Goal: Task Accomplishment & Management: Use online tool/utility

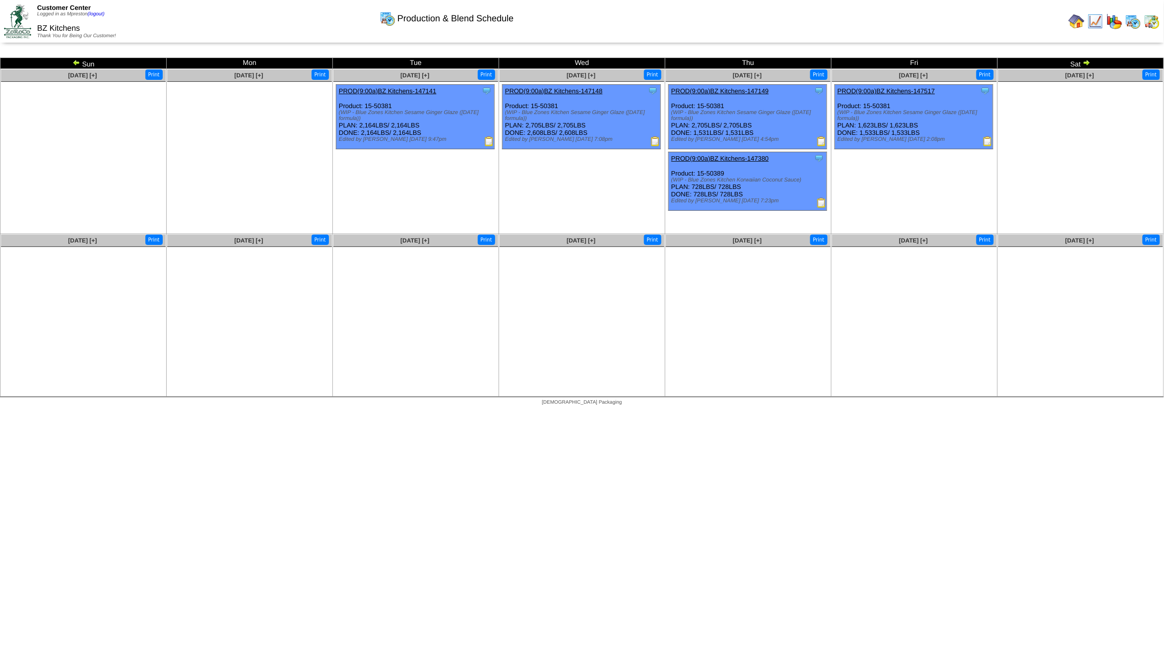
click at [1101, 24] on img at bounding box center [1095, 21] width 16 height 16
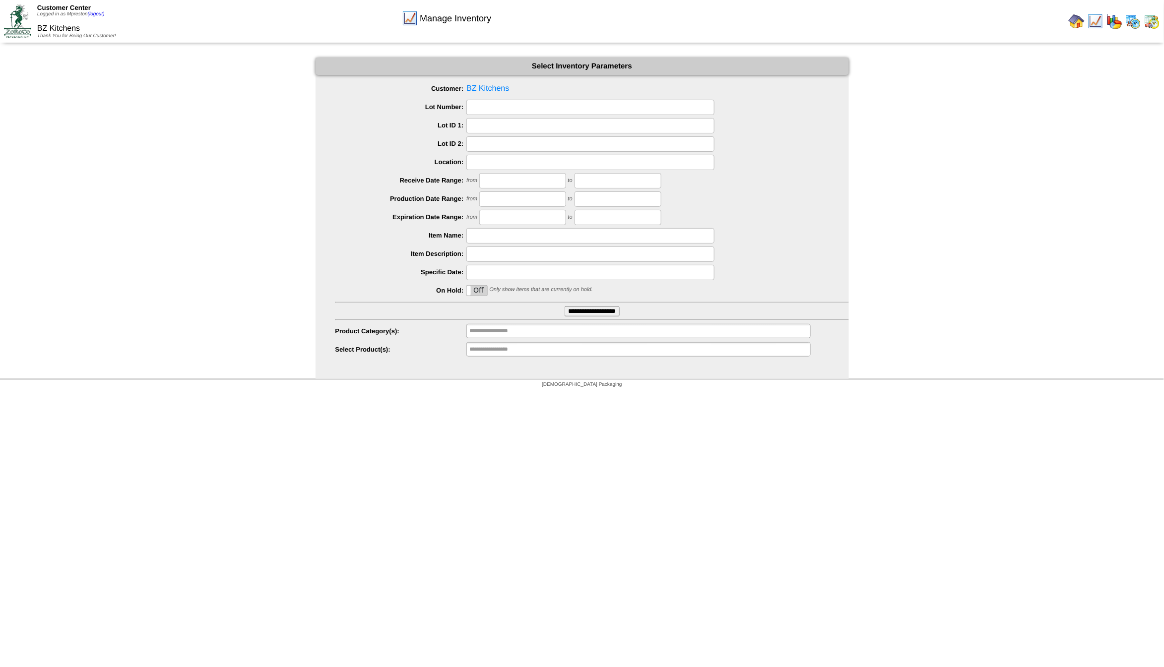
click at [572, 307] on input "**********" at bounding box center [591, 312] width 55 height 10
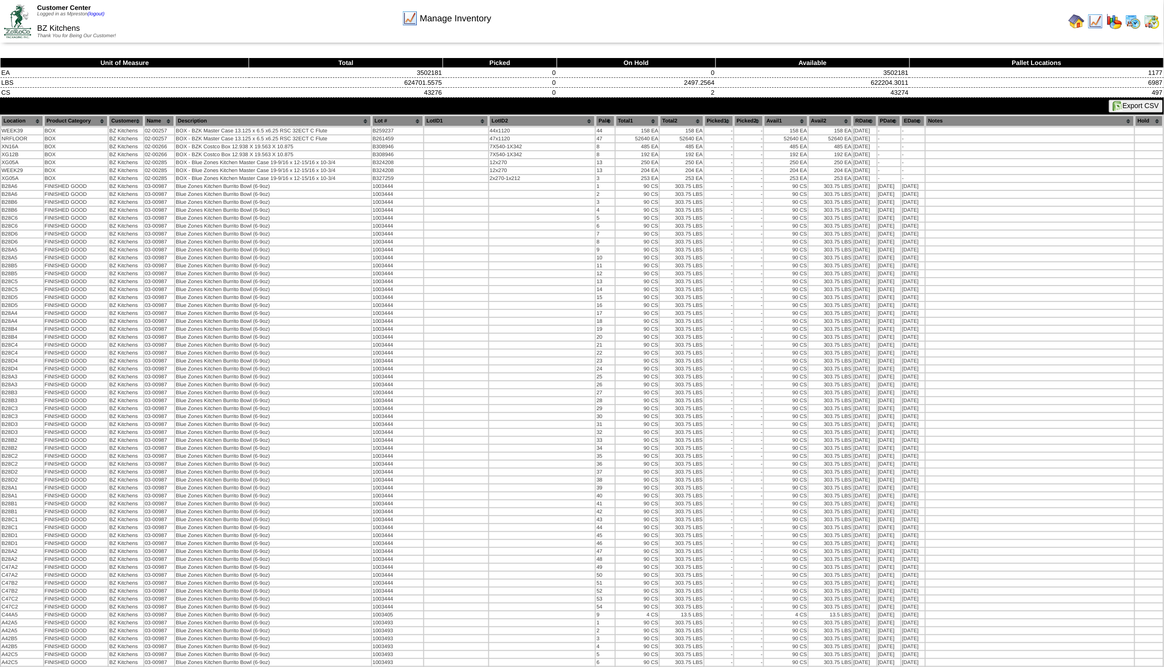
click at [1134, 103] on button "Export CSV" at bounding box center [1136, 106] width 54 height 13
